Goal: Task Accomplishment & Management: Complete application form

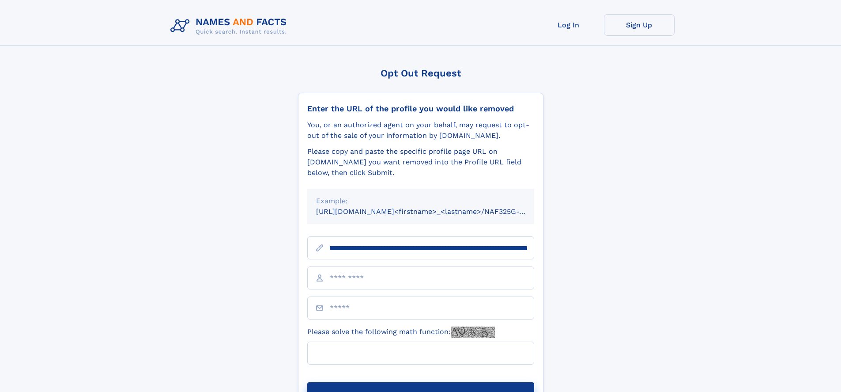
scroll to position [0, 98]
type input "**********"
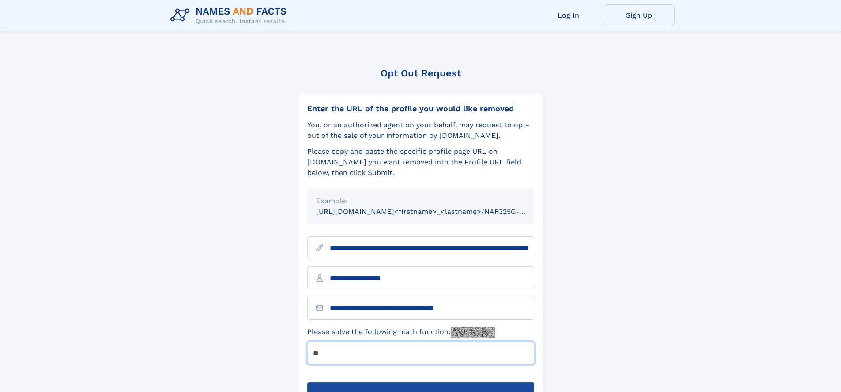
type input "**"
click at [420, 382] on button "Submit Opt Out Request" at bounding box center [420, 396] width 227 height 28
